Goal: Check status: Check status

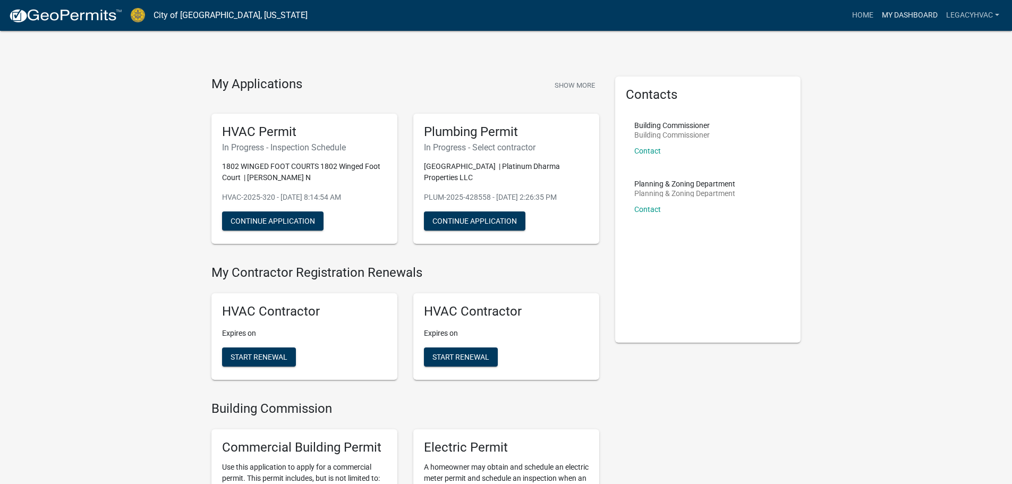
click at [919, 9] on link "My Dashboard" at bounding box center [910, 15] width 64 height 20
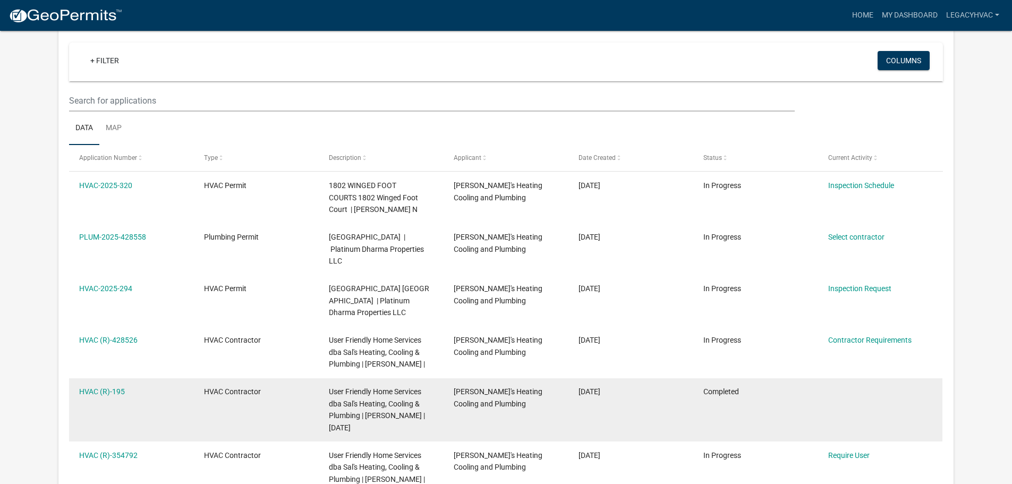
scroll to position [106, 0]
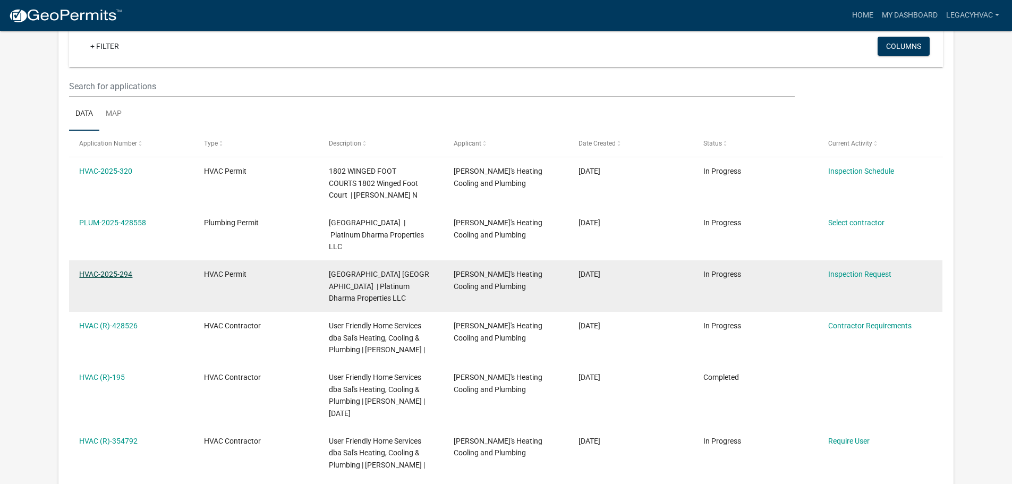
click at [85, 270] on link "HVAC-2025-294" at bounding box center [105, 274] width 53 height 9
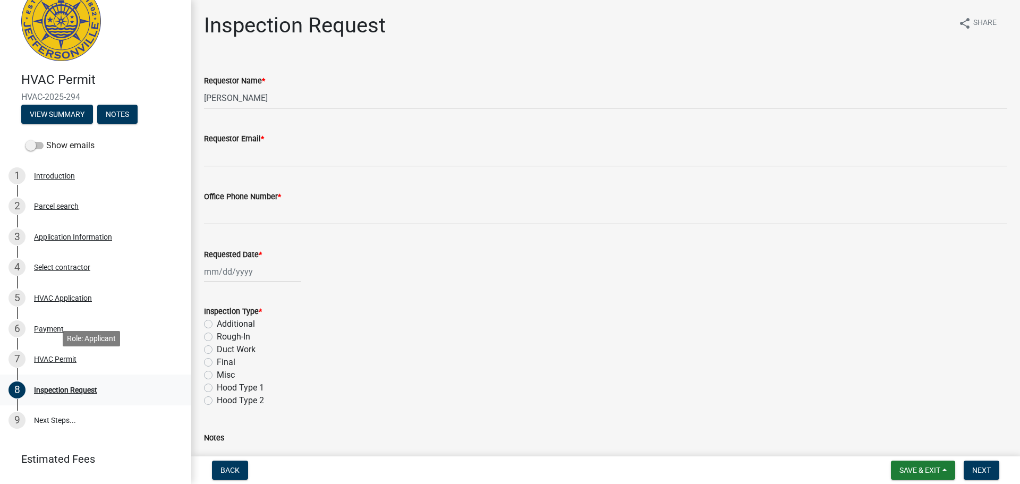
scroll to position [80, 0]
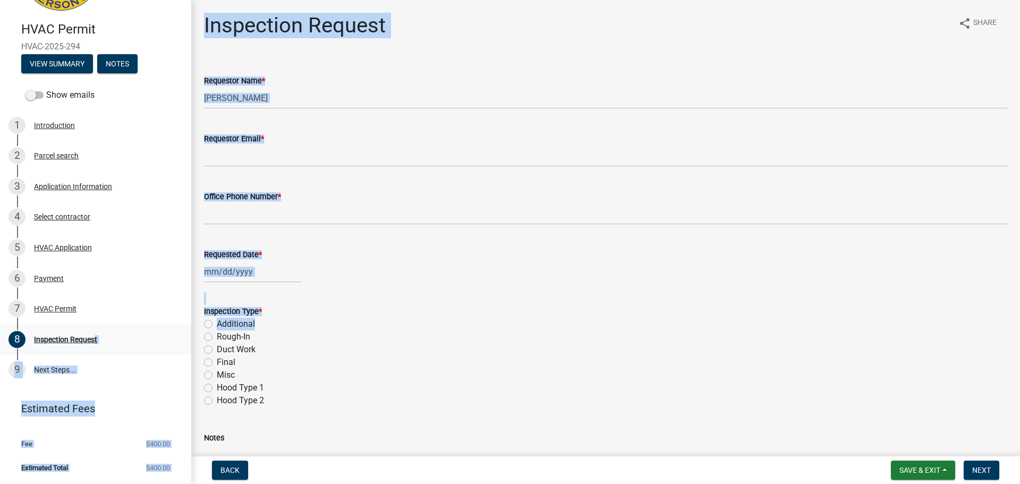
drag, startPoint x: 92, startPoint y: 336, endPoint x: 149, endPoint y: 331, distance: 57.6
click at [187, 334] on div "HVAC Permit HVAC-2025-294 View Summary Notes Show emails 1 Introduction 2 Parce…" at bounding box center [95, 242] width 191 height 484
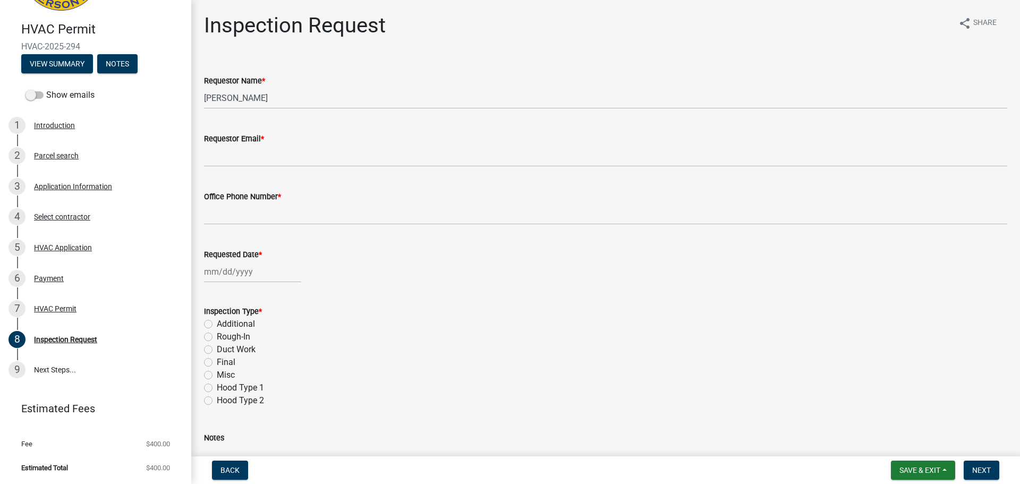
click at [96, 430] on ul "Fee $400.00 Estimated Total $400.00" at bounding box center [95, 456] width 191 height 56
click at [64, 305] on div "HVAC Permit" at bounding box center [55, 308] width 43 height 7
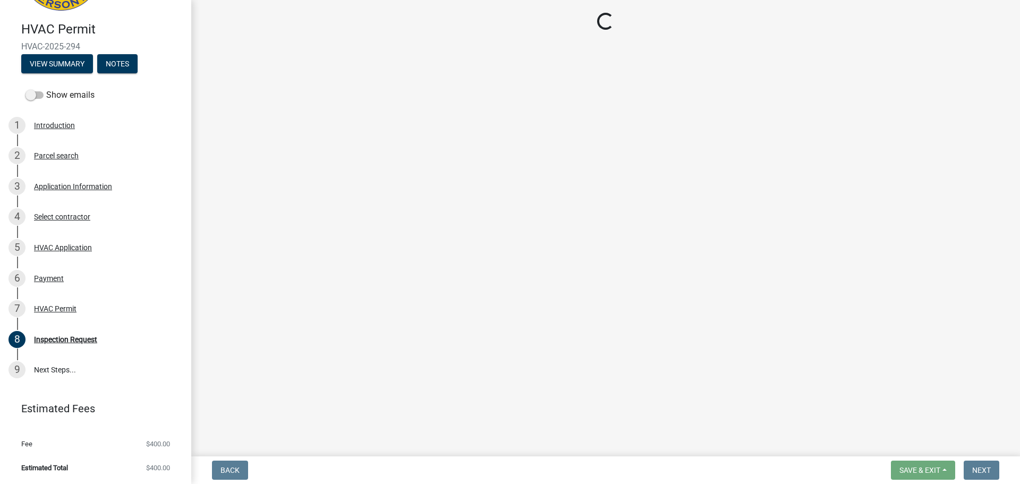
click at [123, 463] on li "Estimated Total $400.00" at bounding box center [95, 468] width 191 height 24
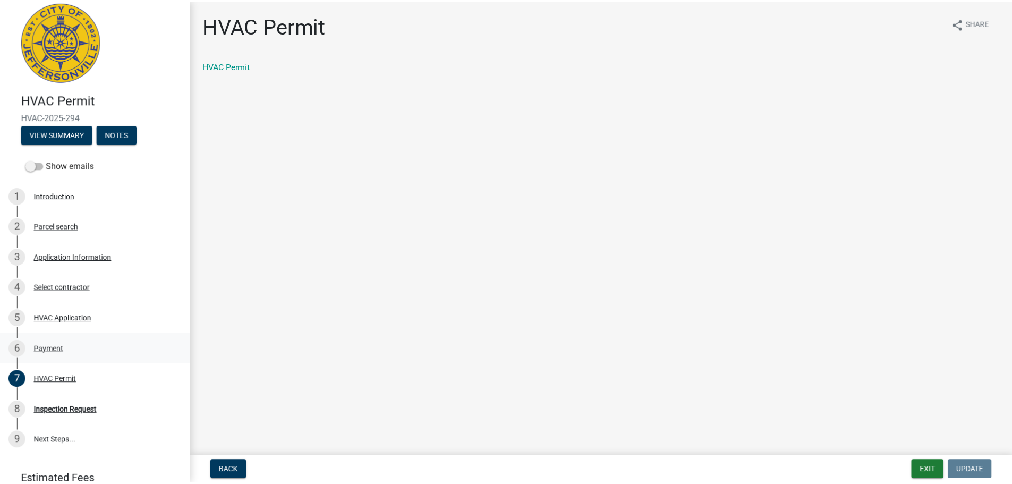
scroll to position [0, 0]
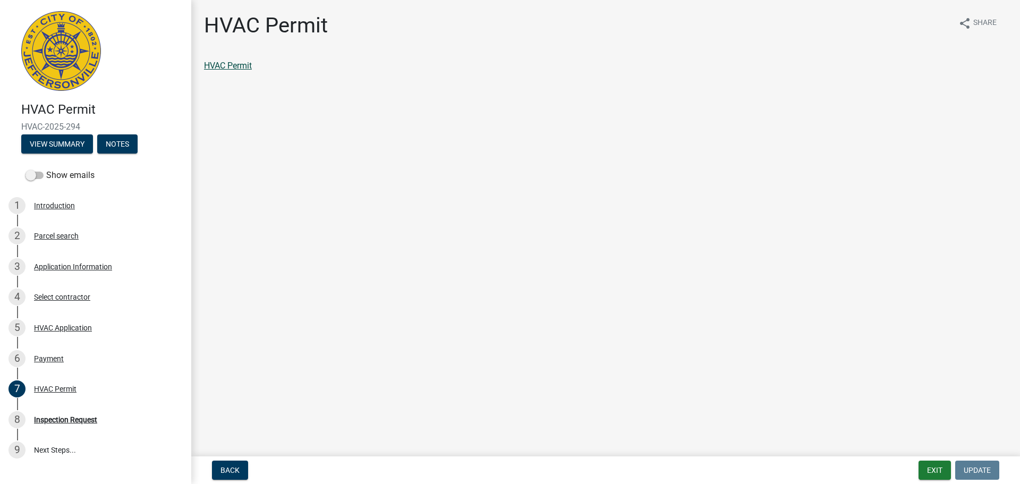
click at [231, 66] on link "HVAC Permit" at bounding box center [228, 66] width 48 height 10
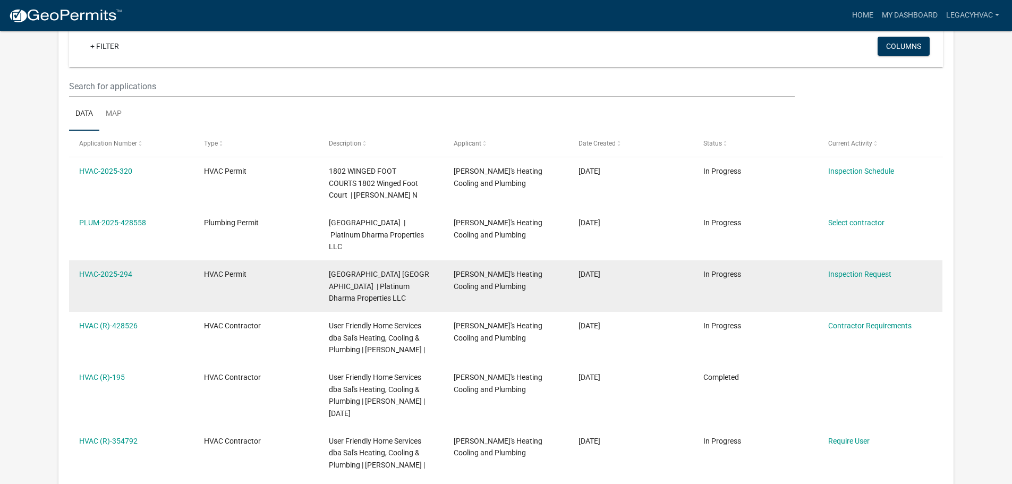
scroll to position [88, 0]
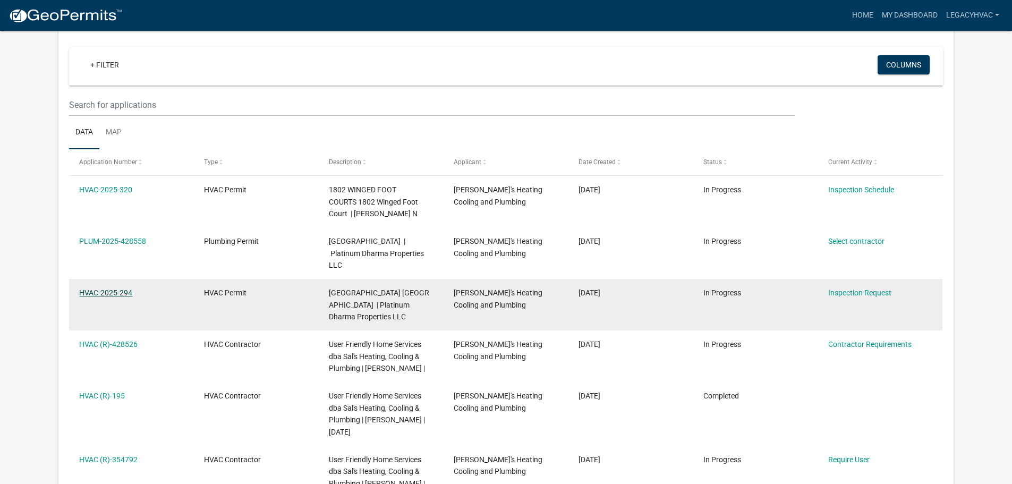
click at [111, 289] on link "HVAC-2025-294" at bounding box center [105, 293] width 53 height 9
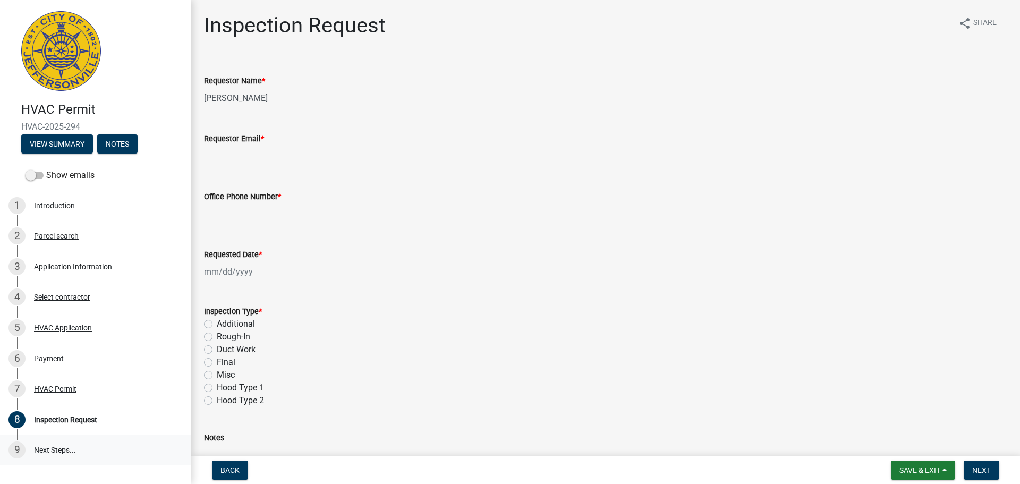
click at [58, 450] on link "9 Next Steps..." at bounding box center [95, 450] width 191 height 31
click at [56, 359] on div "Payment" at bounding box center [49, 358] width 30 height 7
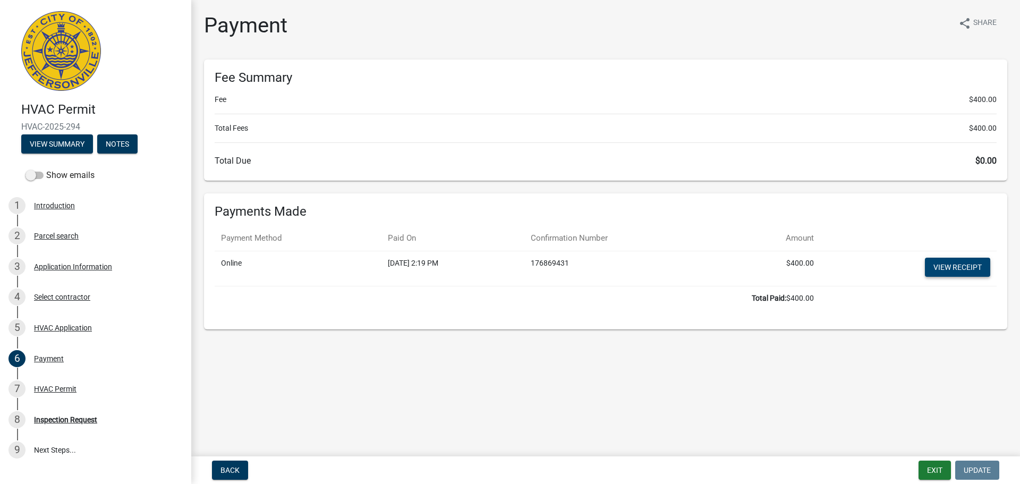
click at [949, 272] on link "View receipt" at bounding box center [957, 267] width 65 height 19
click at [61, 147] on button "View Summary" at bounding box center [57, 143] width 72 height 19
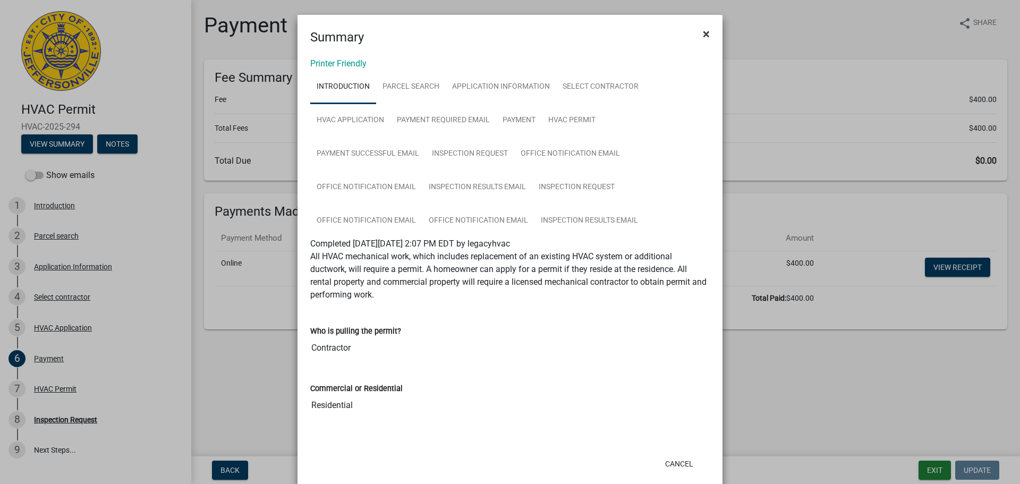
click at [709, 33] on button "×" at bounding box center [707, 34] width 24 height 30
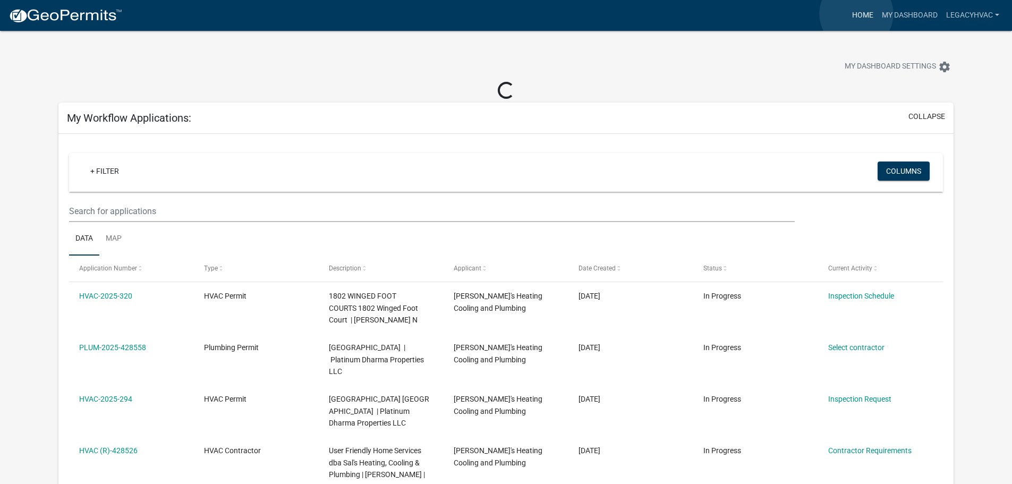
click at [857, 14] on link "Home" at bounding box center [863, 15] width 30 height 20
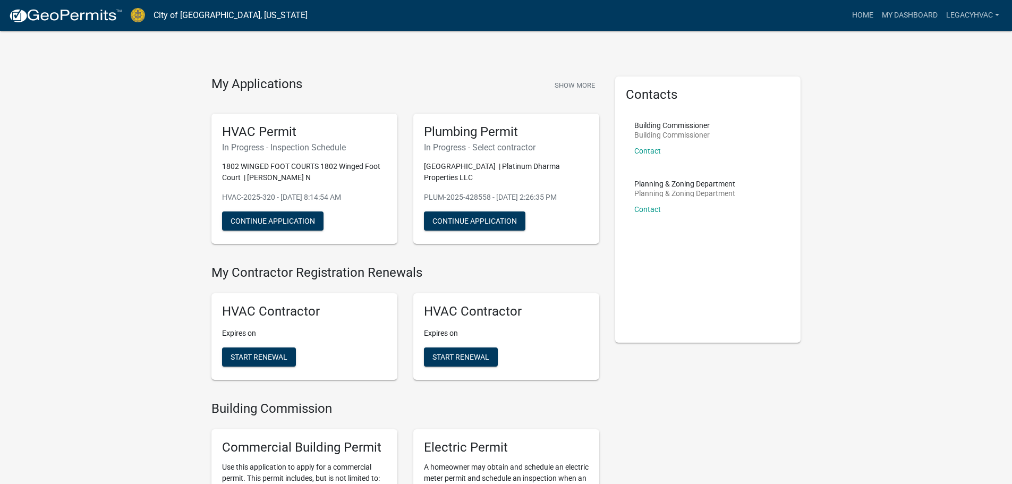
click at [335, 216] on div "HVAC Permit In Progress - Inspection Schedule 1802 WINGED FOOT COURTS 1802 Wing…" at bounding box center [305, 179] width 186 height 131
click at [918, 14] on link "My Dashboard" at bounding box center [910, 15] width 64 height 20
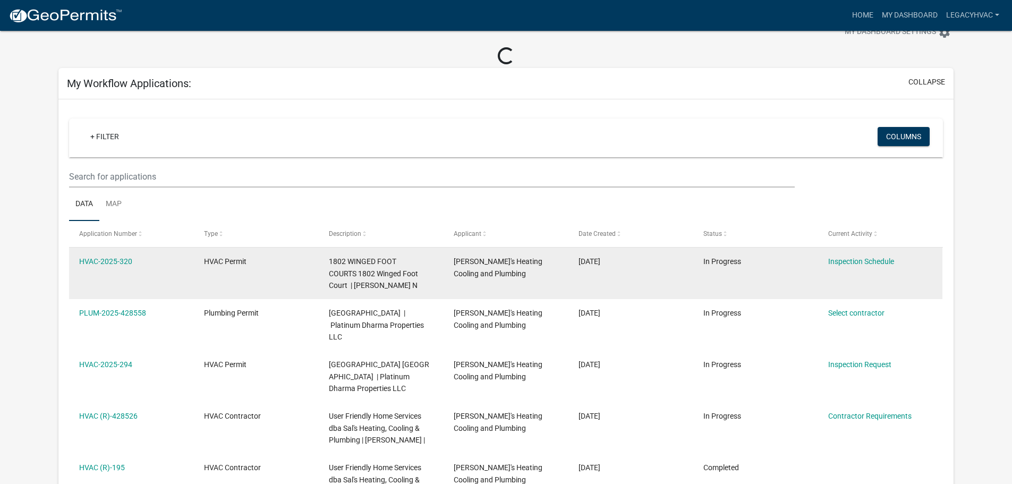
scroll to position [53, 0]
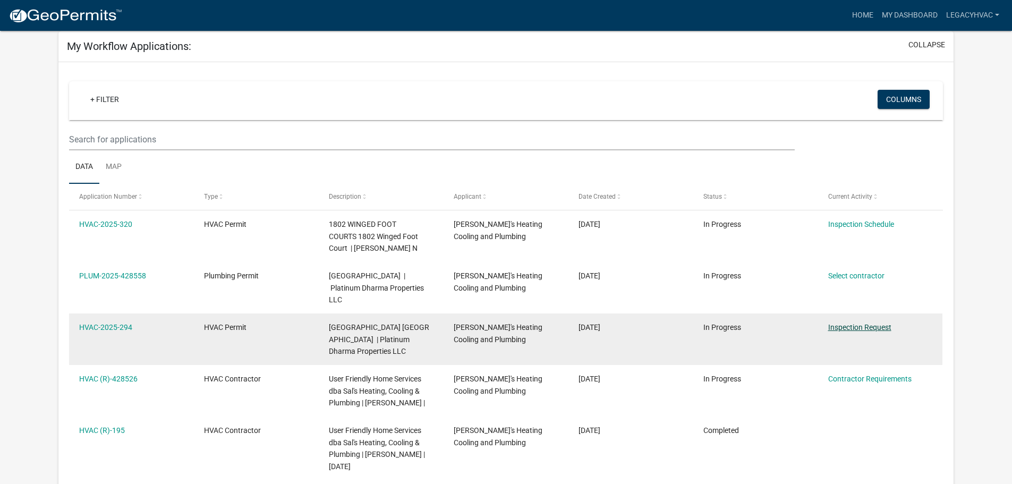
click at [845, 323] on link "Inspection Request" at bounding box center [859, 327] width 63 height 9
